Goal: Task Accomplishment & Management: Manage account settings

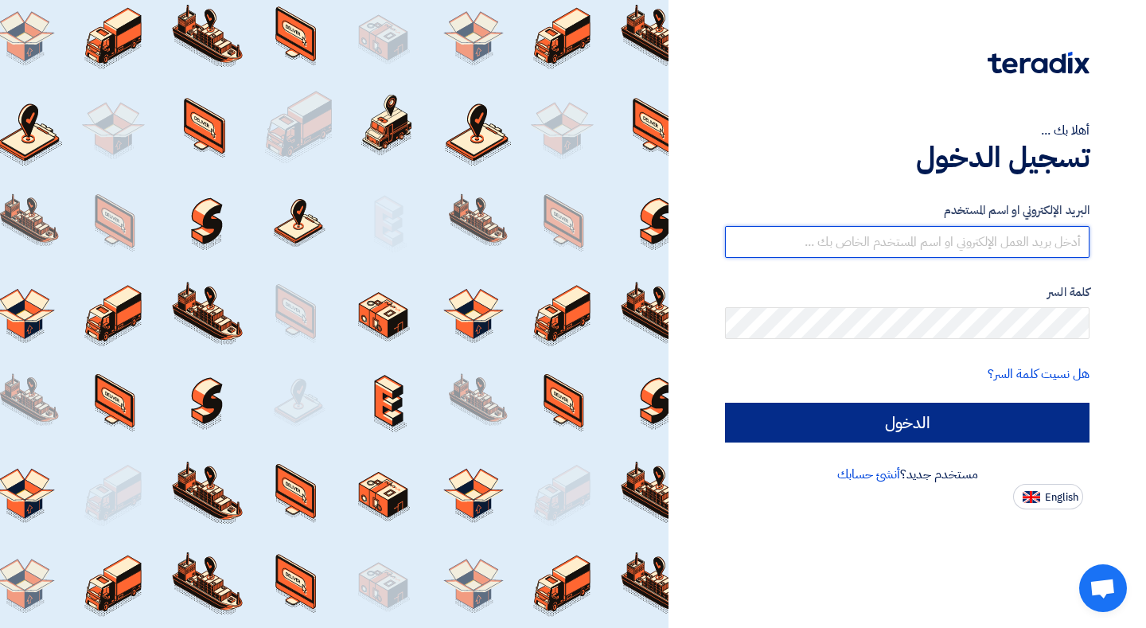
type input "[EMAIL_ADDRESS][DOMAIN_NAME]"
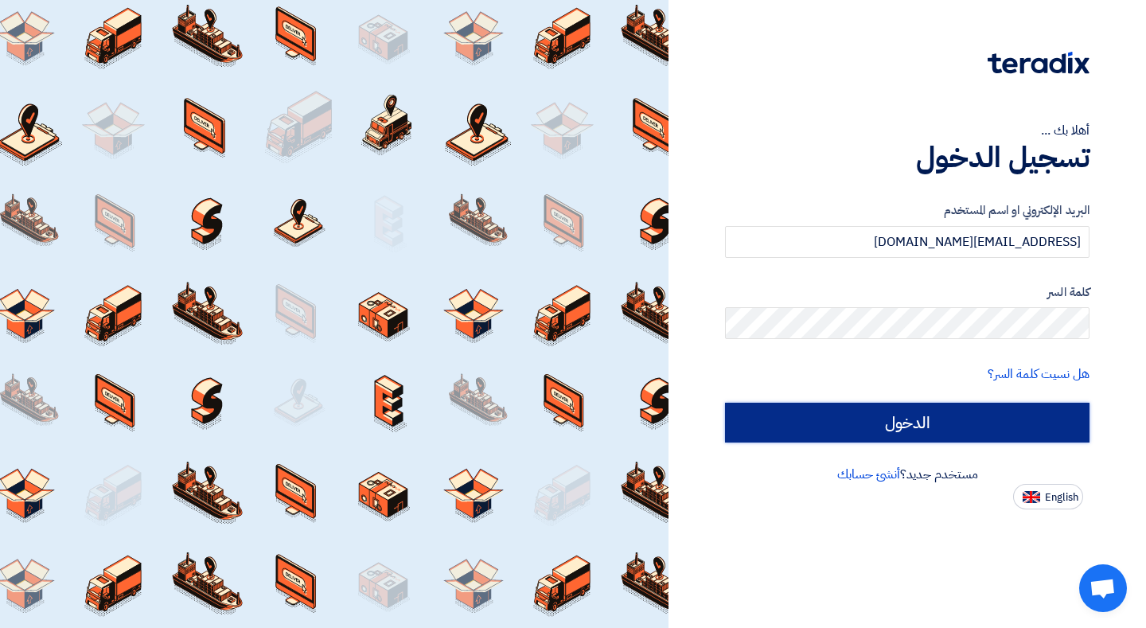
click at [962, 430] on input "الدخول" at bounding box center [907, 423] width 365 height 40
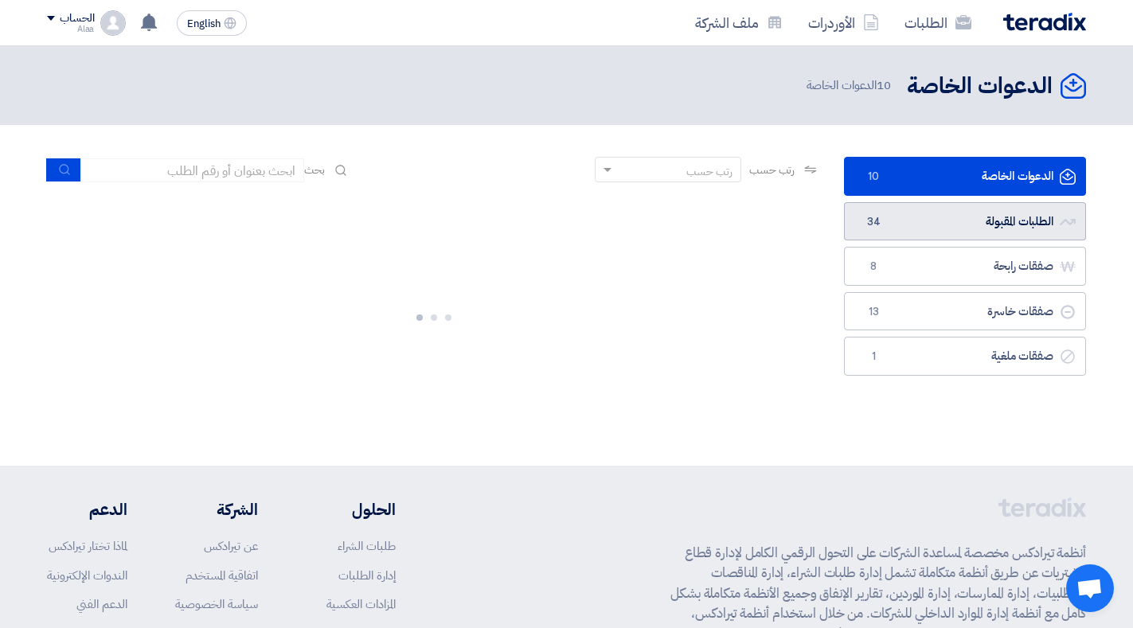
click at [920, 223] on link "الطلبات المقبولة الطلبات المقبولة 34" at bounding box center [965, 221] width 242 height 39
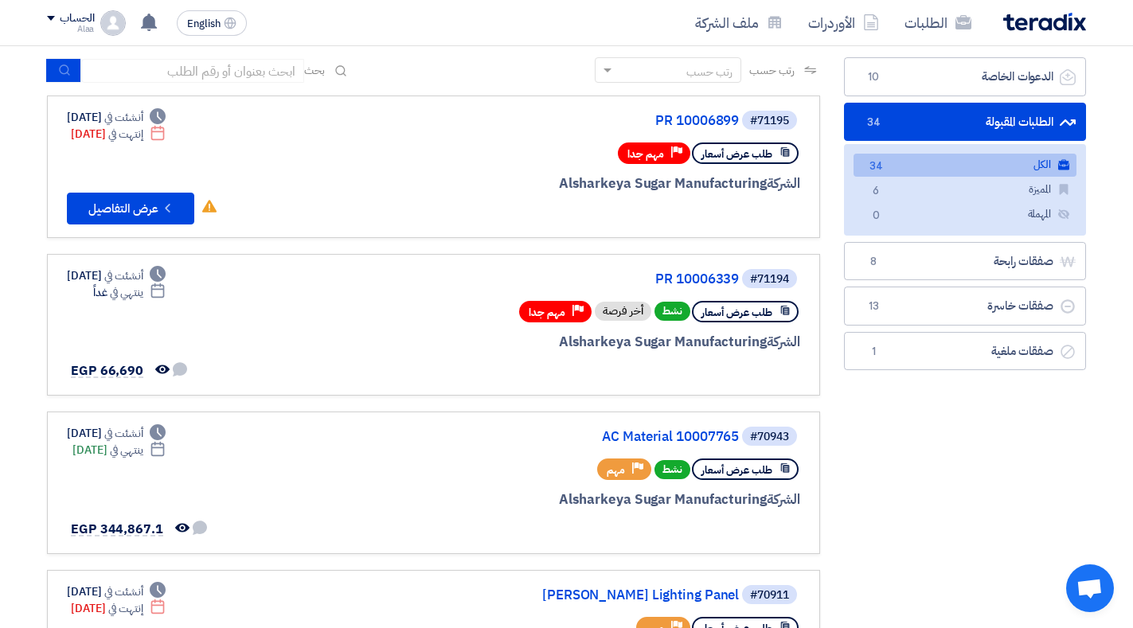
scroll to position [114, 0]
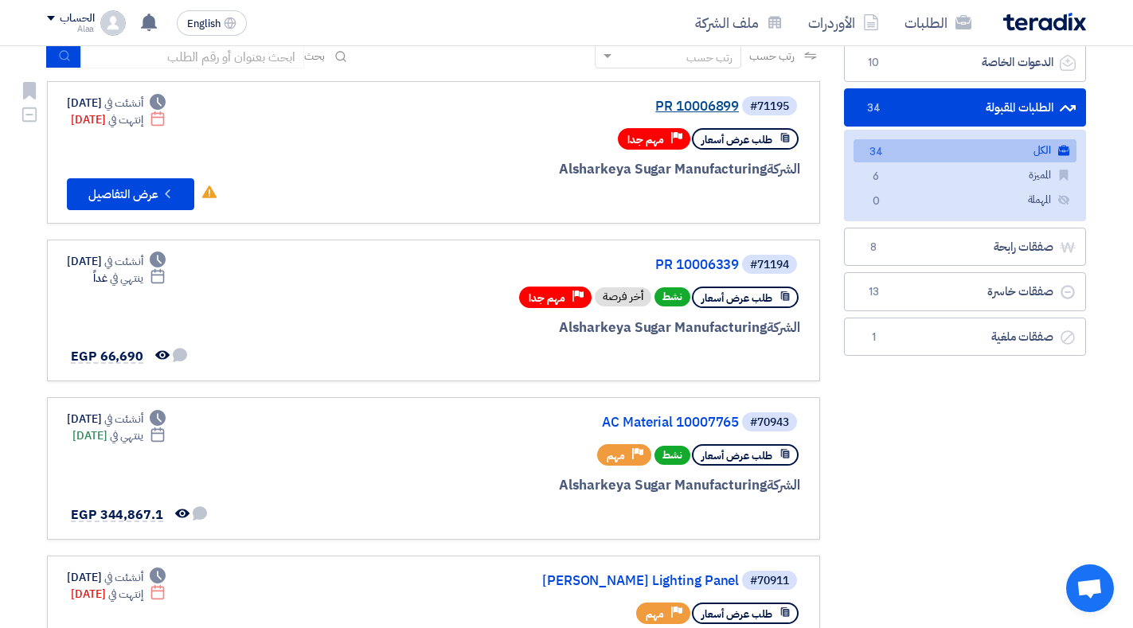
click at [718, 105] on link "PR 10006899" at bounding box center [579, 107] width 318 height 14
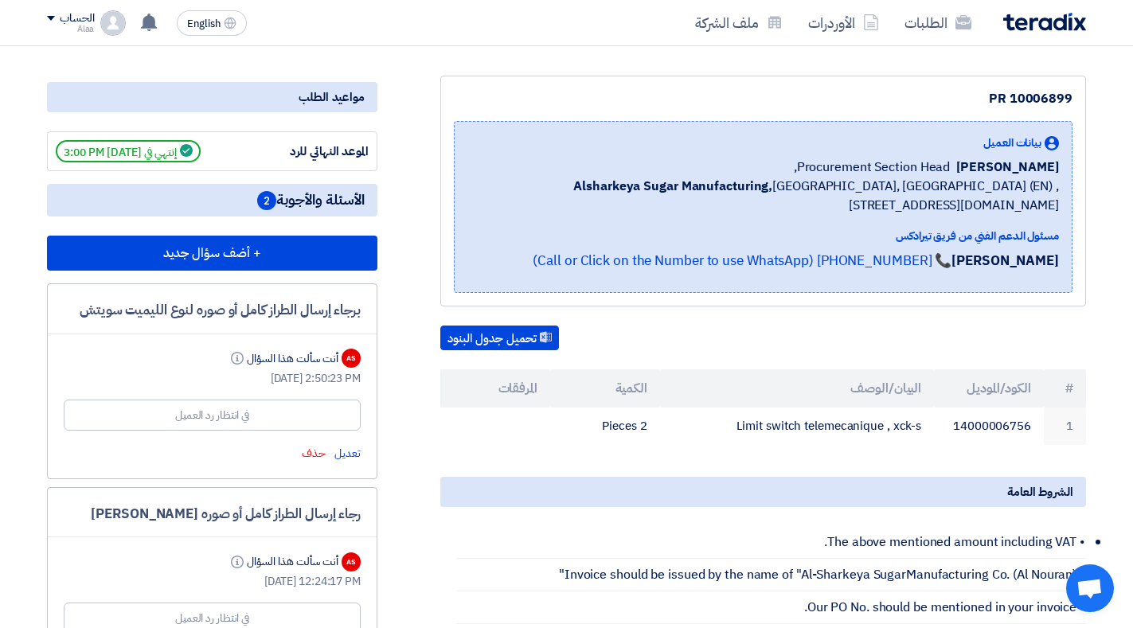
scroll to position [220, 0]
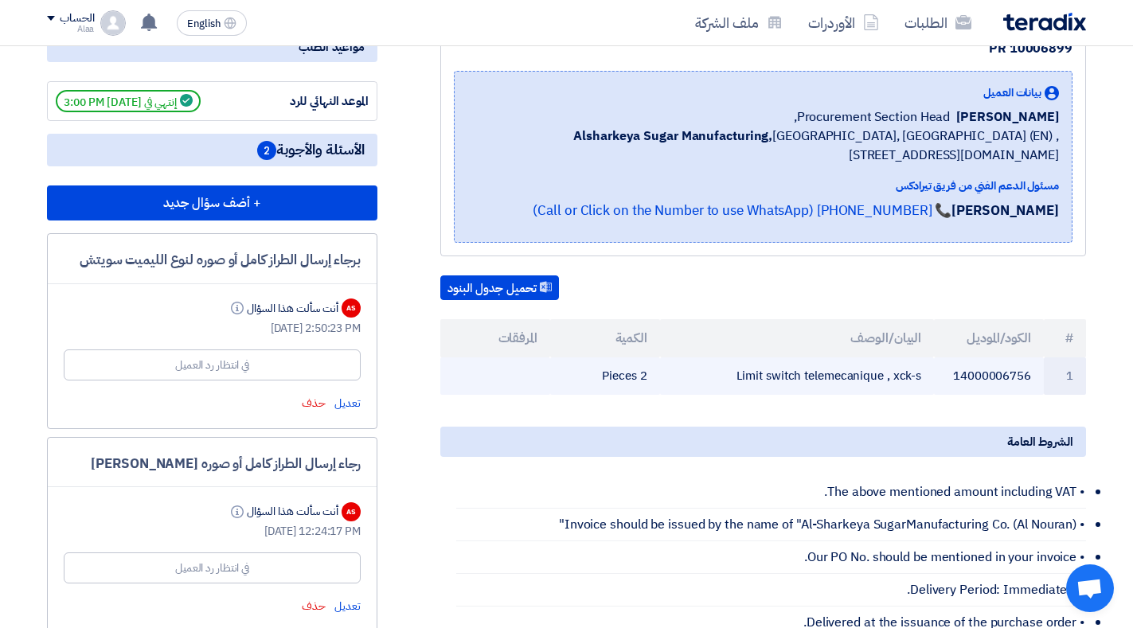
drag, startPoint x: 957, startPoint y: 377, endPoint x: 1021, endPoint y: 377, distance: 63.7
click at [1024, 377] on td "14000006756" at bounding box center [989, 375] width 110 height 37
click at [970, 383] on td "14000006756" at bounding box center [989, 375] width 110 height 37
drag, startPoint x: 953, startPoint y: 373, endPoint x: 1034, endPoint y: 371, distance: 81.2
click at [1034, 371] on td "14000006756" at bounding box center [989, 375] width 110 height 37
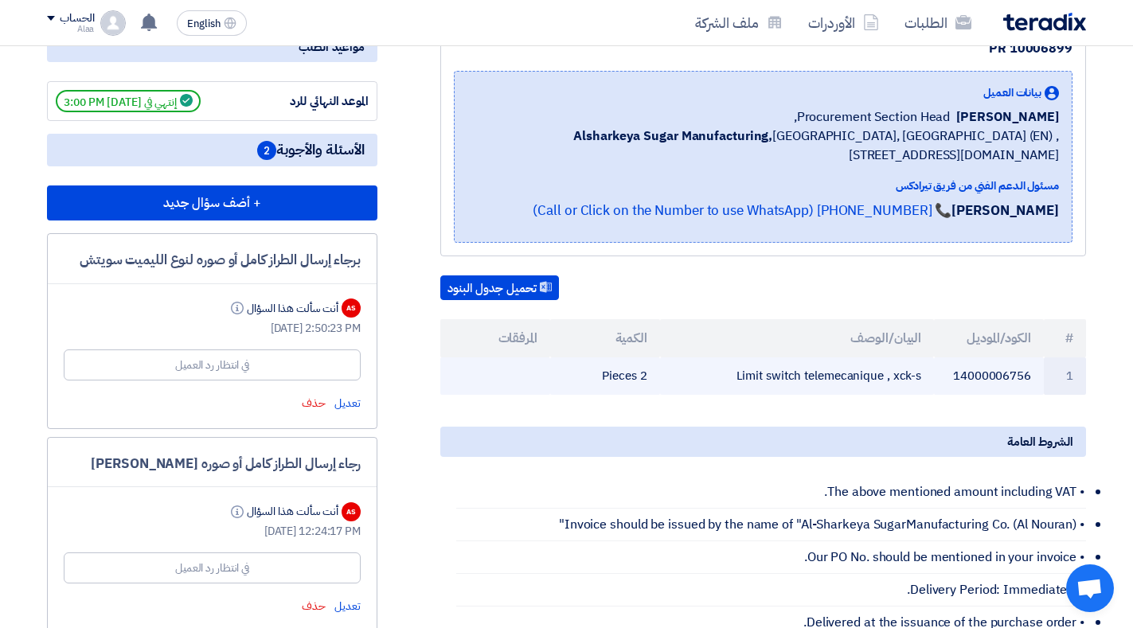
copy td "14000006756"
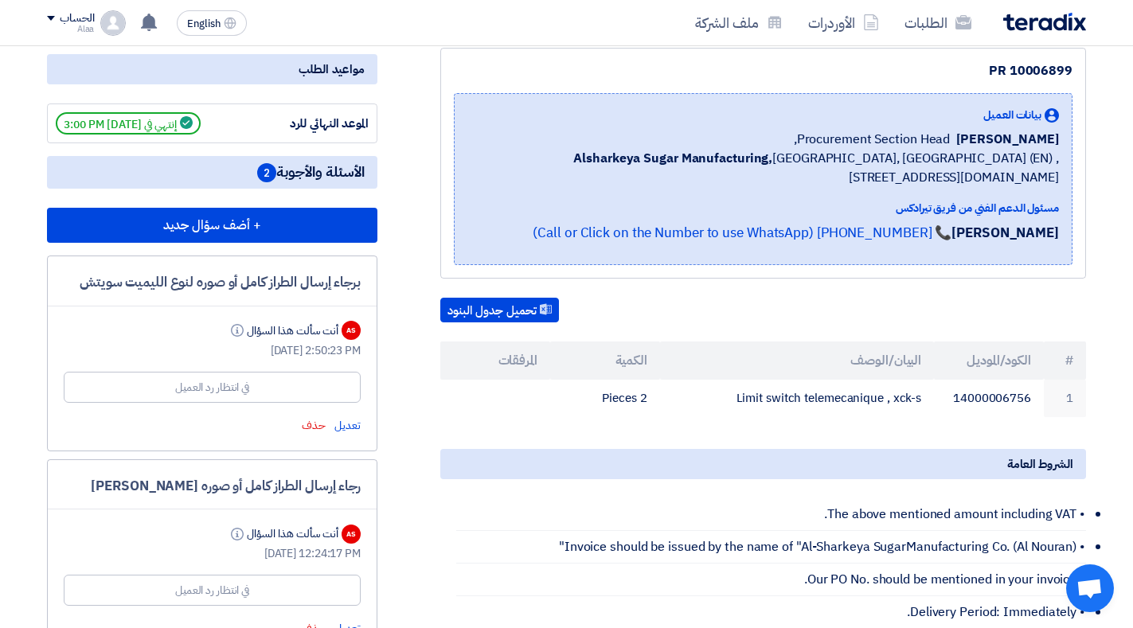
scroll to position [191, 0]
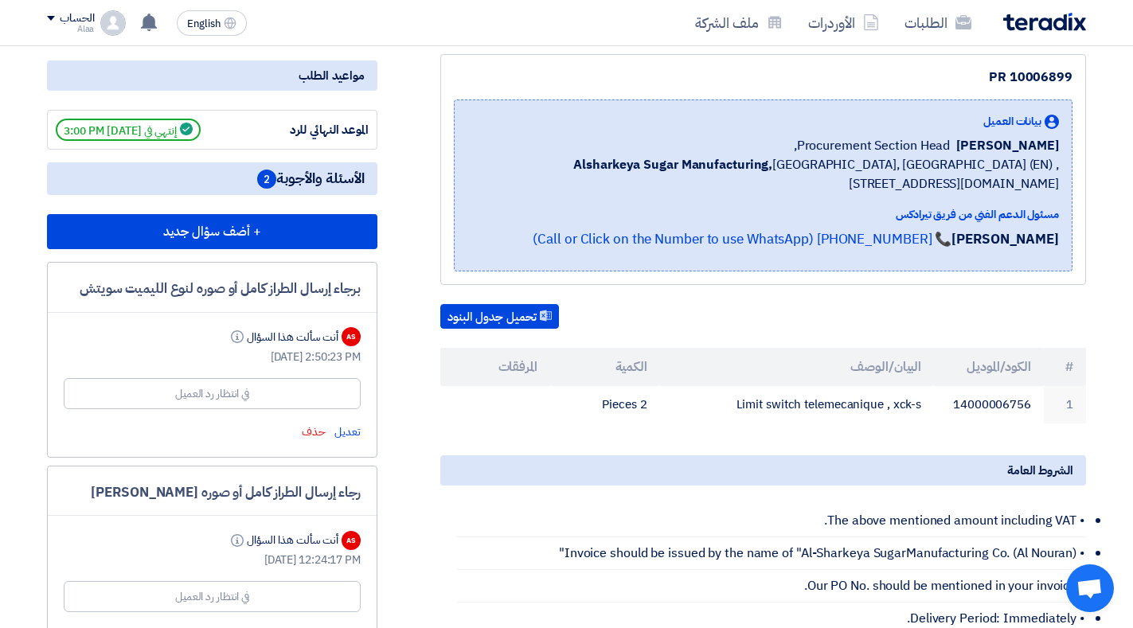
click at [1051, 42] on div "الطلبات الأوردرات ملف الشركة English EN تعديل جديد خاص بطلب شراء "PR 10006339".…" at bounding box center [566, 22] width 1063 height 45
click at [1052, 33] on div "الطلبات الأوردرات ملف الشركة" at bounding box center [774, 22] width 623 height 37
click at [1054, 18] on img at bounding box center [1044, 22] width 83 height 18
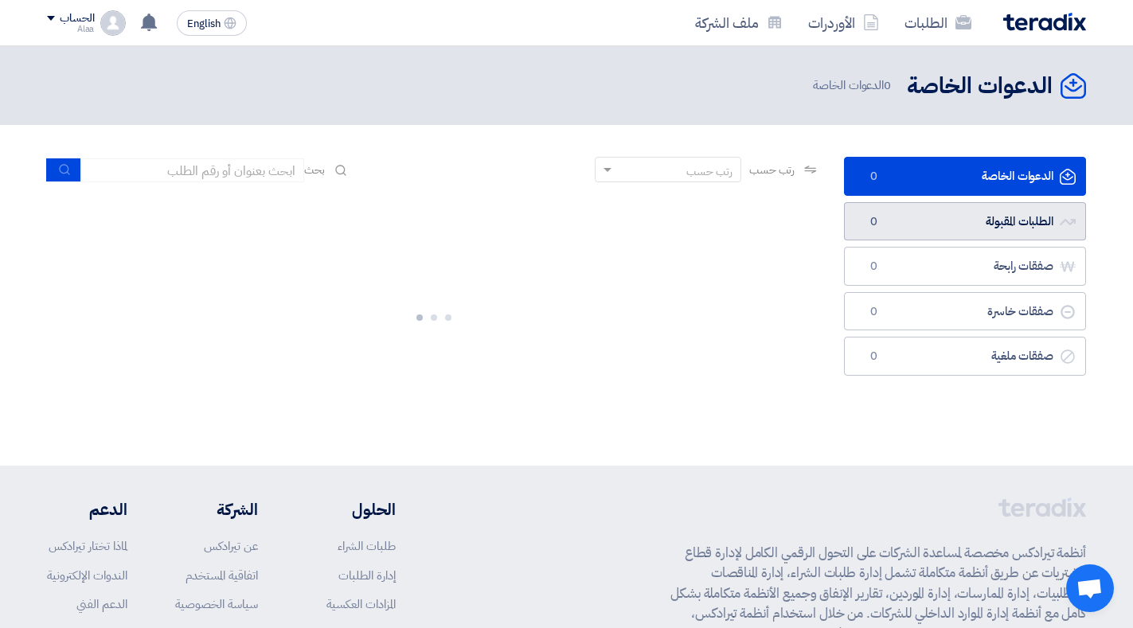
click at [892, 218] on link "الطلبات المقبولة الطلبات المقبولة 0" at bounding box center [965, 221] width 242 height 39
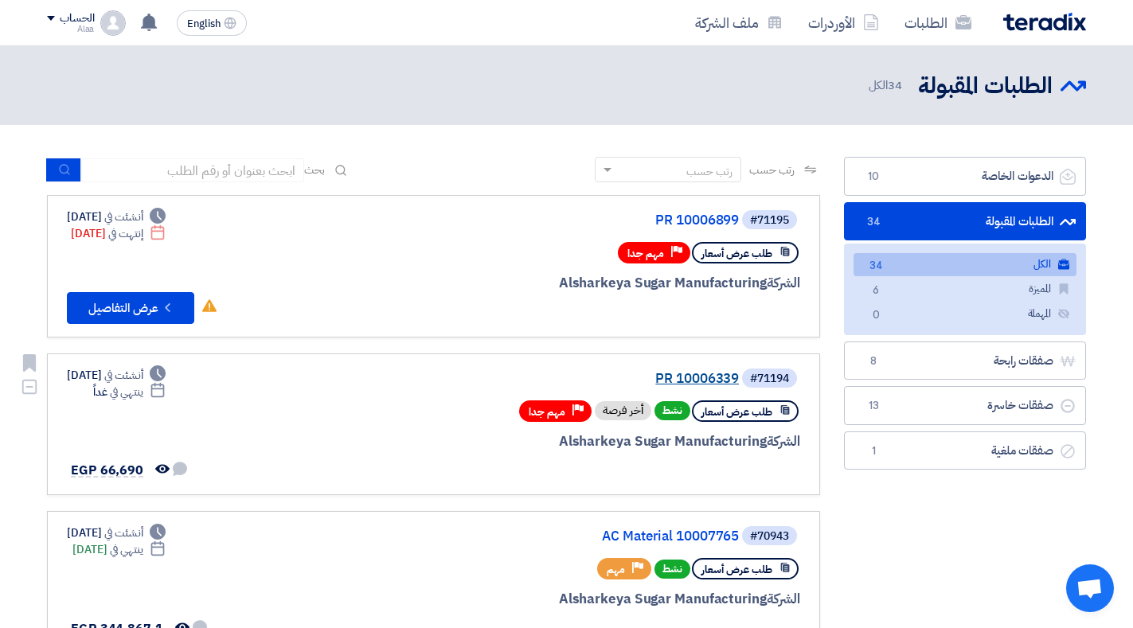
click at [691, 384] on link "PR 10006339" at bounding box center [579, 379] width 318 height 14
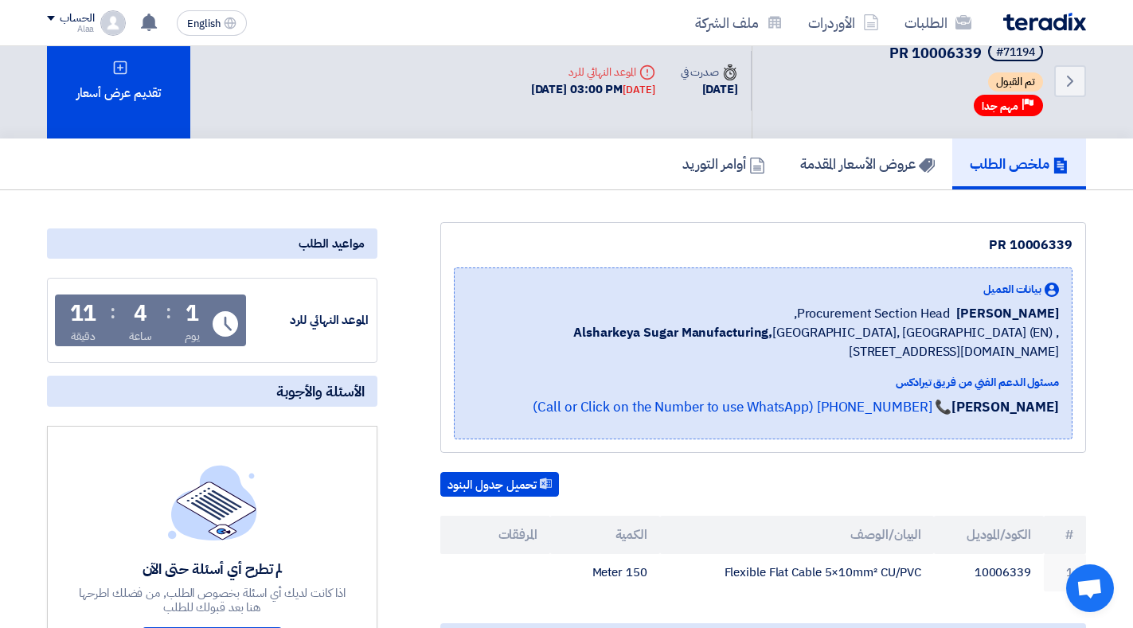
scroll to position [19, 0]
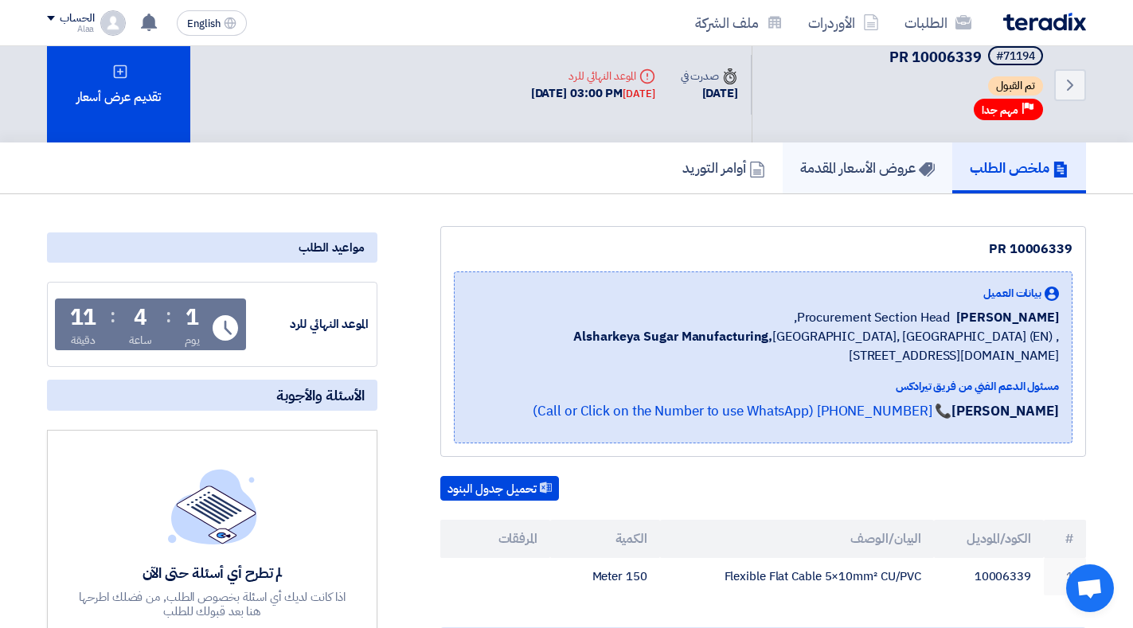
click at [894, 154] on link "عروض الأسعار المقدمة" at bounding box center [868, 168] width 170 height 51
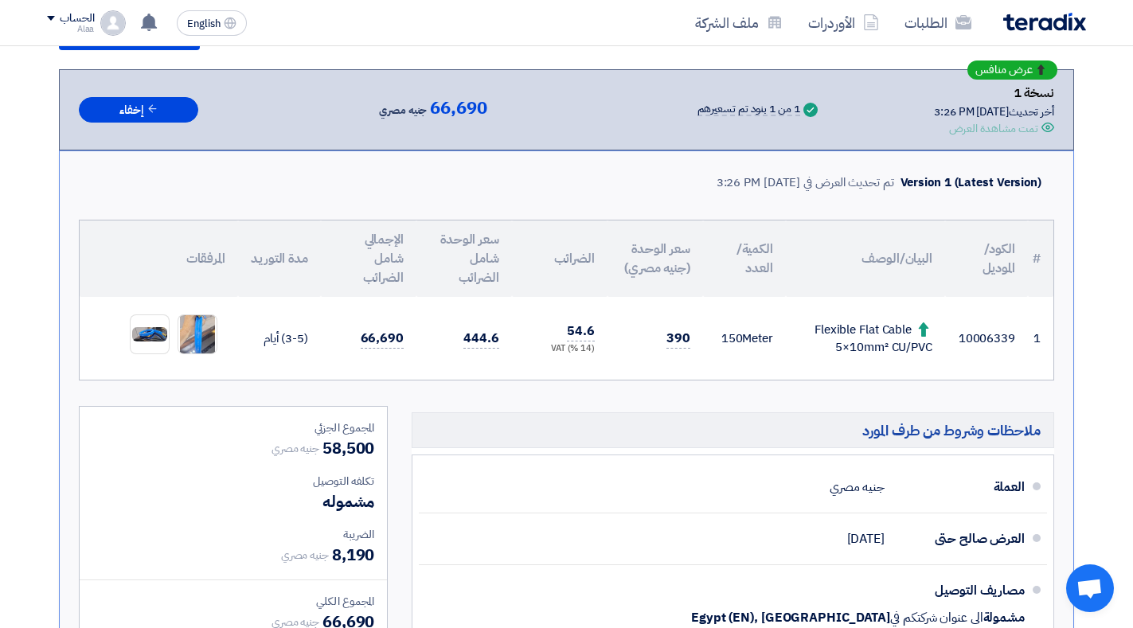
scroll to position [257, 0]
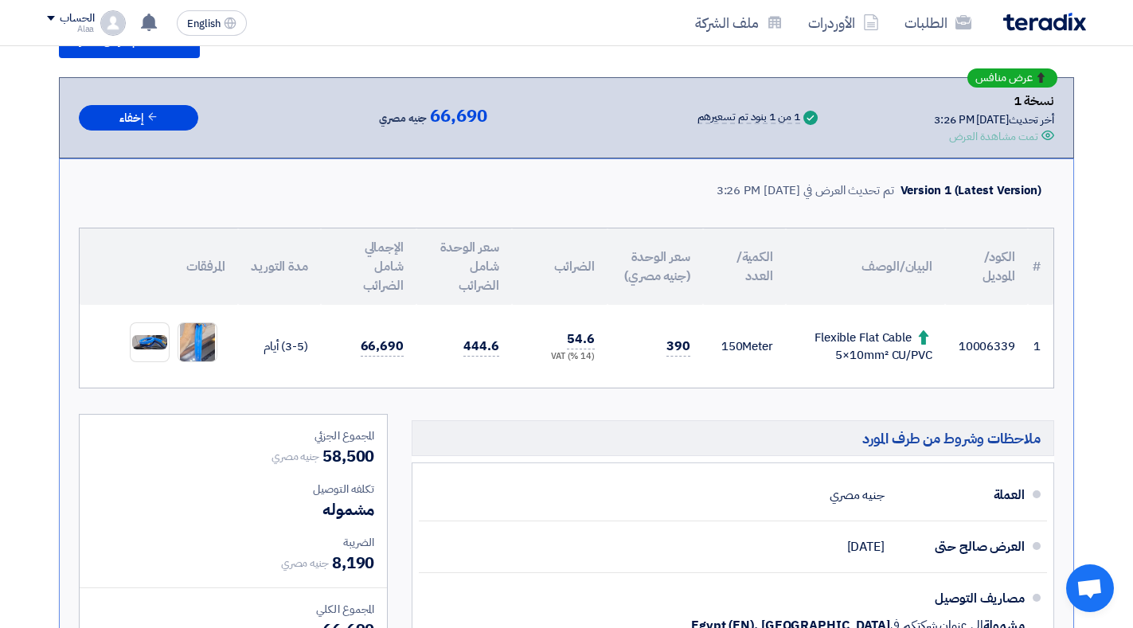
click at [1039, 37] on div "الطلبات الأوردرات ملف الشركة" at bounding box center [774, 22] width 623 height 37
click at [1048, 27] on img at bounding box center [1044, 22] width 83 height 18
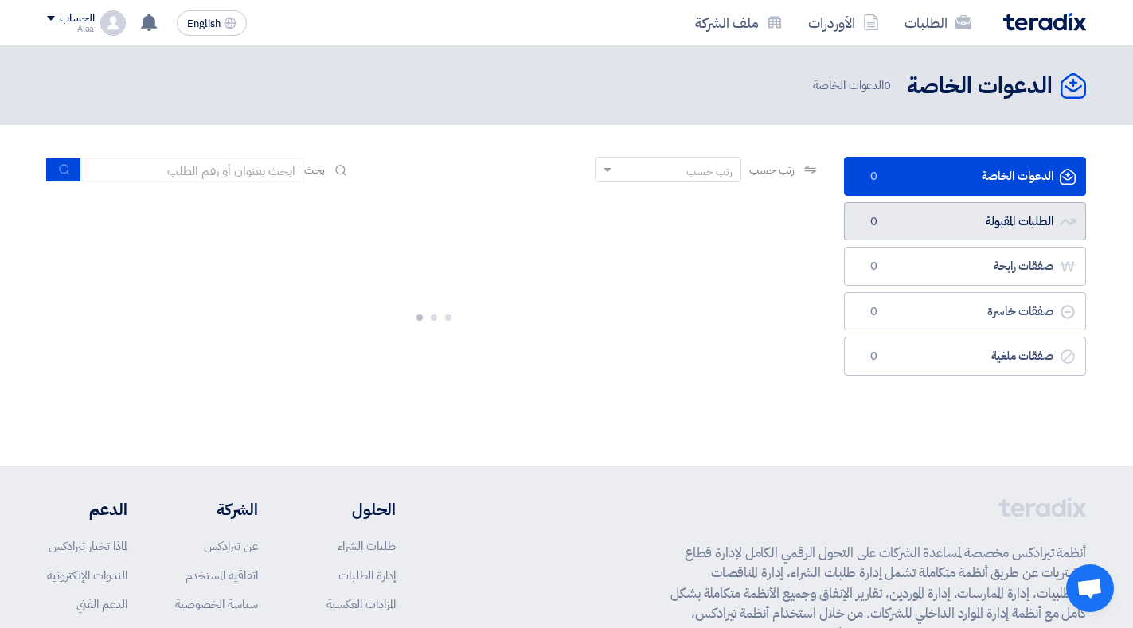
click at [972, 213] on link "الطلبات المقبولة الطلبات المقبولة 0" at bounding box center [965, 221] width 242 height 39
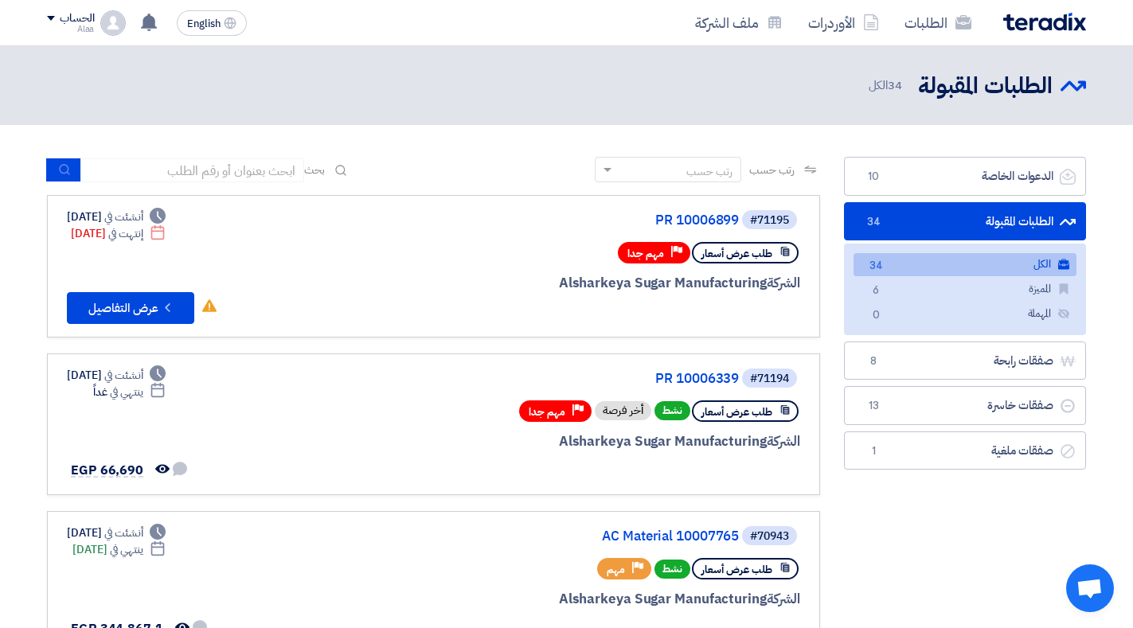
click at [1132, 119] on header "الطلبات المقبولة الطلبات المقبولة 34 الكل" at bounding box center [566, 85] width 1133 height 79
